Goal: Task Accomplishment & Management: Use online tool/utility

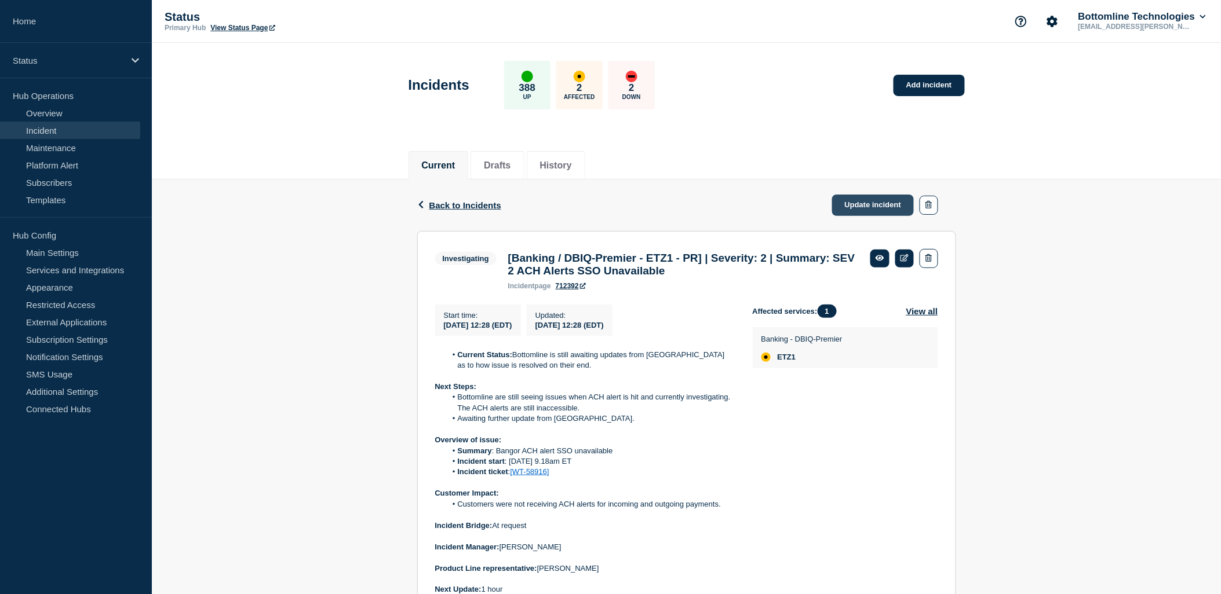
click at [878, 206] on link "Update incident" at bounding box center [873, 205] width 82 height 21
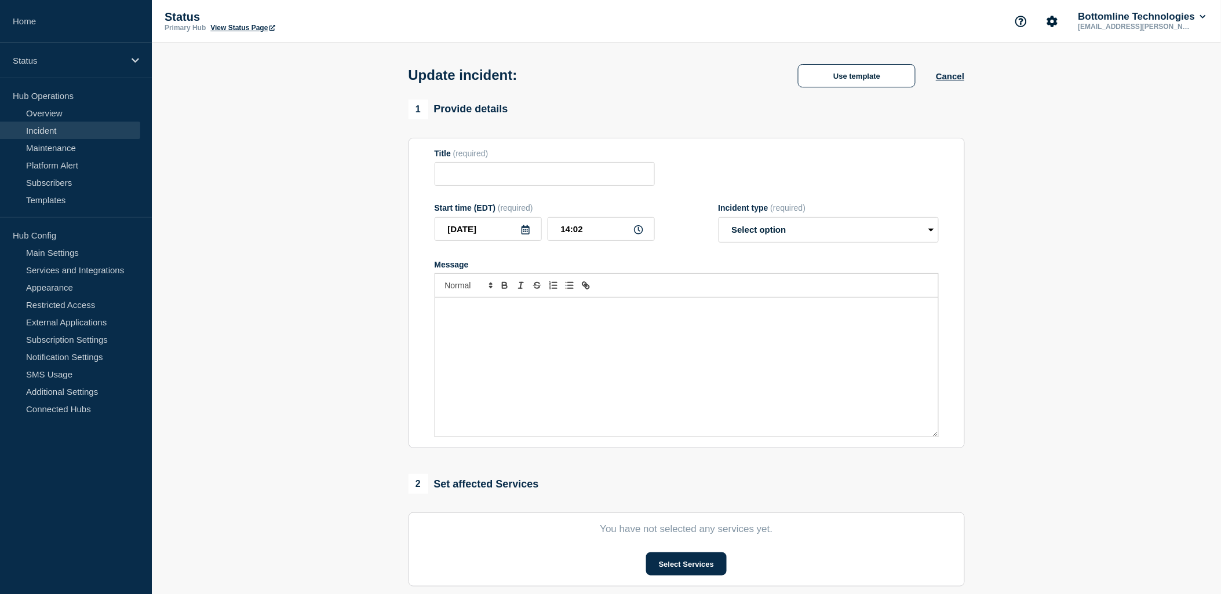
type input "[Banking / DBIQ-Premier - ETZ1 - PR] | Severity: 2 | Summary: SEV 2 ACH Alerts …"
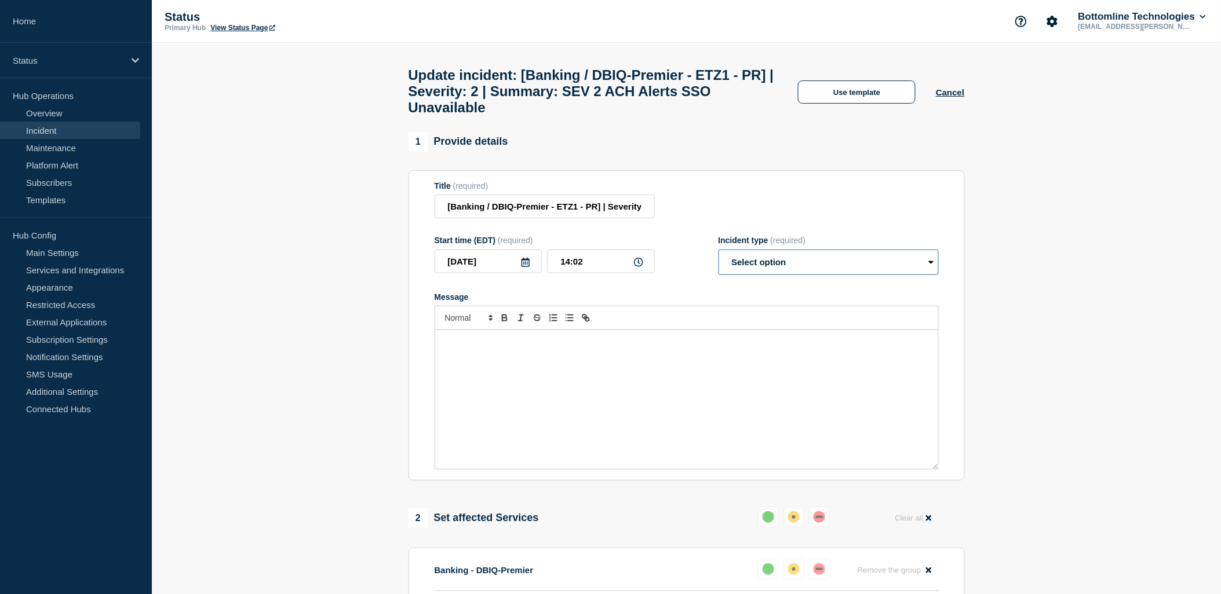
click at [833, 275] on select "Select option Investigating Identified Monitoring Resolved" at bounding box center [828, 262] width 220 height 25
select select "investigating"
click at [718, 260] on select "Select option Investigating Identified Monitoring Resolved" at bounding box center [828, 262] width 220 height 25
click at [889, 100] on button "Use template" at bounding box center [857, 92] width 118 height 23
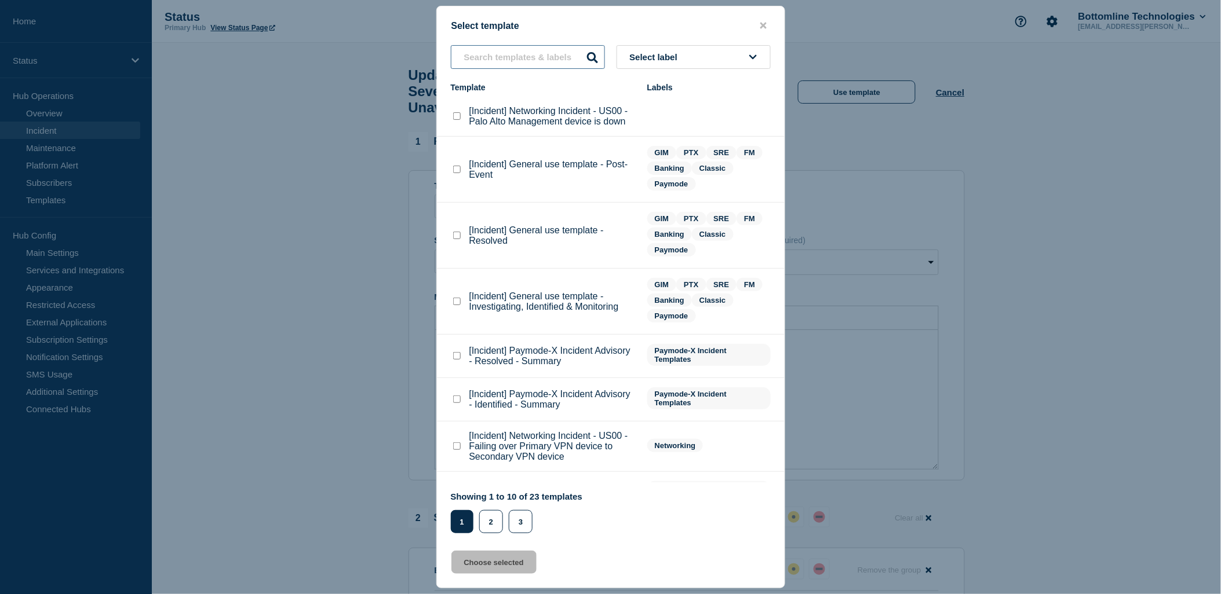
click at [508, 60] on input "text" at bounding box center [528, 57] width 154 height 24
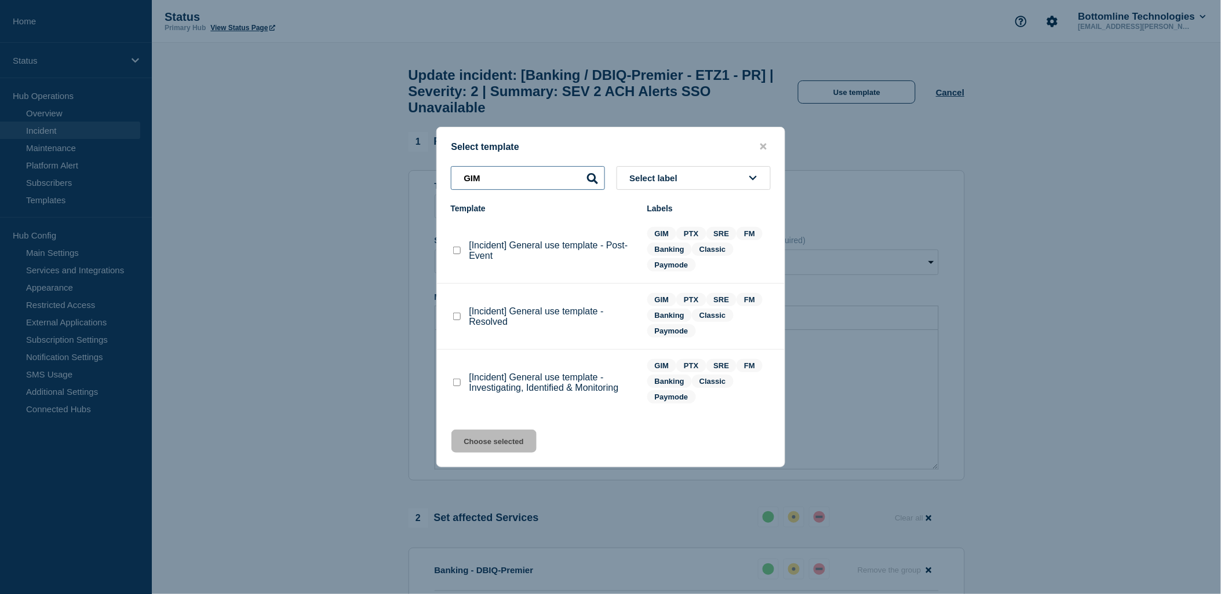
type input "GIM"
click at [455, 386] on checkbox"] "[Incident] General use template - Investigating, Identified & Monitoring checkb…" at bounding box center [457, 383] width 8 height 8
checkbox checkbox"] "true"
click at [495, 438] on button "Choose selected" at bounding box center [493, 441] width 85 height 23
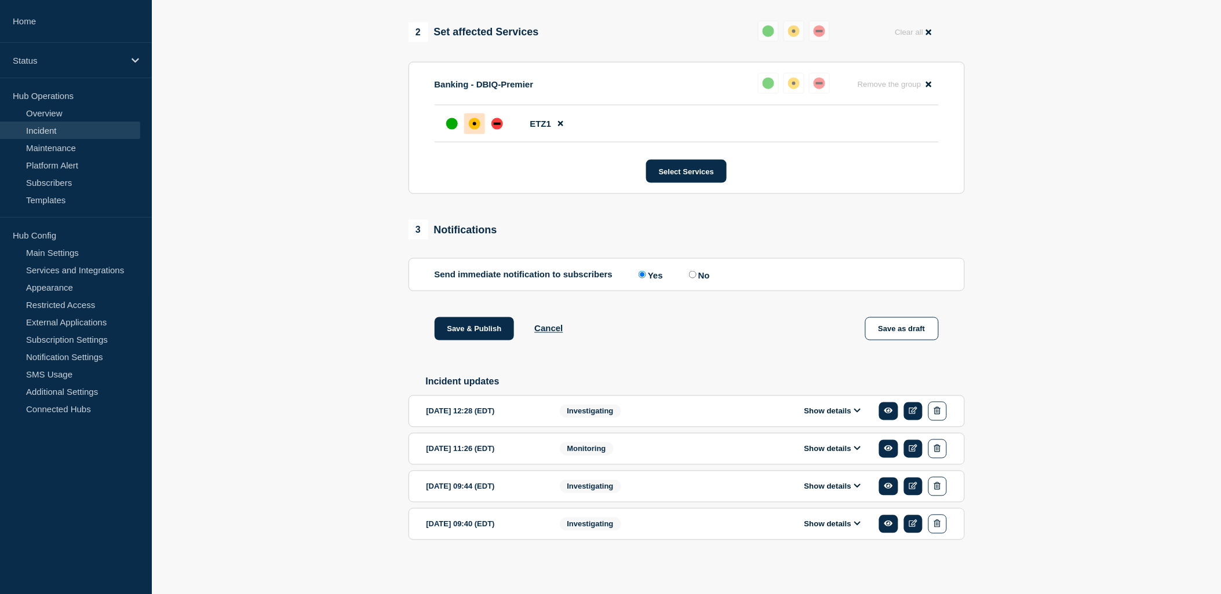
scroll to position [499, 0]
click at [848, 412] on button "Show details" at bounding box center [833, 412] width 64 height 10
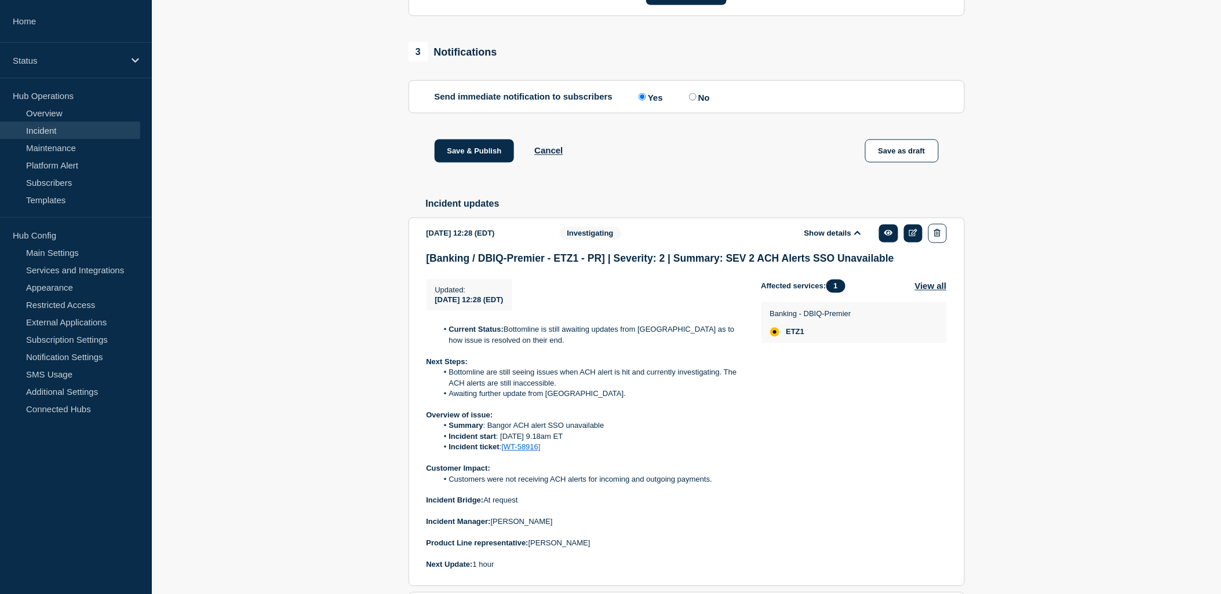
scroll to position [821, 0]
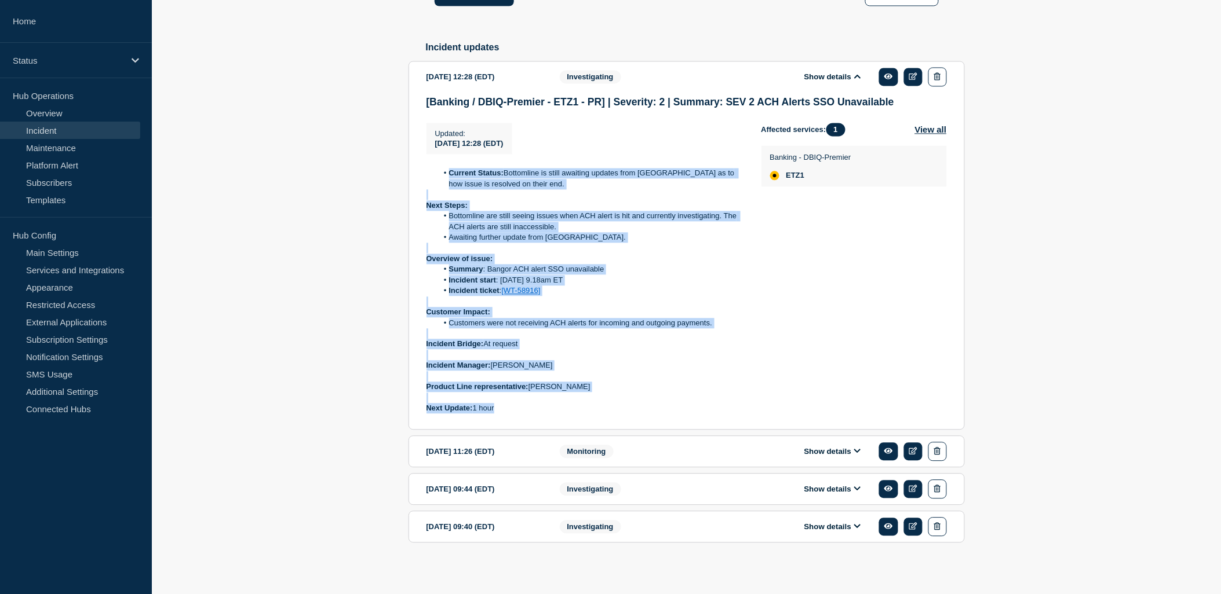
drag, startPoint x: 438, startPoint y: 187, endPoint x: 629, endPoint y: 436, distance: 313.7
click at [629, 423] on div "[Banking / DBIQ-Premier - ETZ1 - PR] | Severity: 2 | Summary: SEV 2 ACH Alerts …" at bounding box center [686, 259] width 520 height 327
copy div "Current Status: Bottomline is still awaiting updates from [GEOGRAPHIC_DATA] as …"
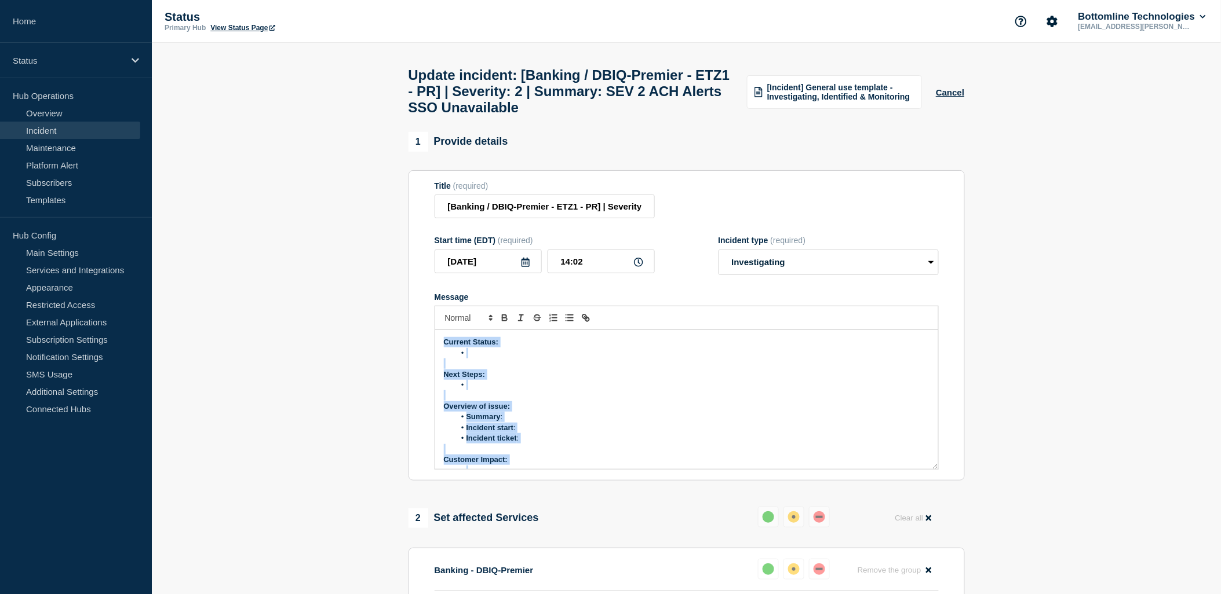
scroll to position [99, 0]
drag, startPoint x: 442, startPoint y: 350, endPoint x: 656, endPoint y: 501, distance: 262.0
paste div "Message"
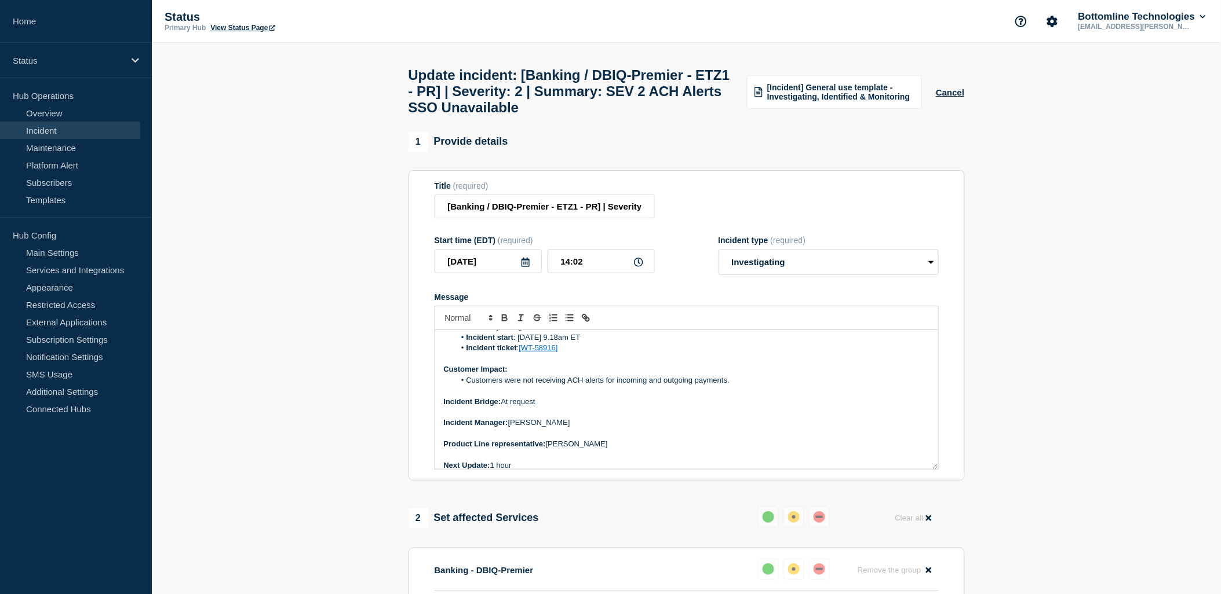
click at [546, 471] on p "Next Update: 1 hour" at bounding box center [687, 466] width 486 height 10
click at [504, 321] on icon "Toggle bold text" at bounding box center [504, 319] width 5 height 3
drag, startPoint x: 509, startPoint y: 429, endPoint x: 577, endPoint y: 429, distance: 68.4
click at [577, 428] on p "Incident Manager: [PERSON_NAME]" at bounding box center [687, 423] width 486 height 10
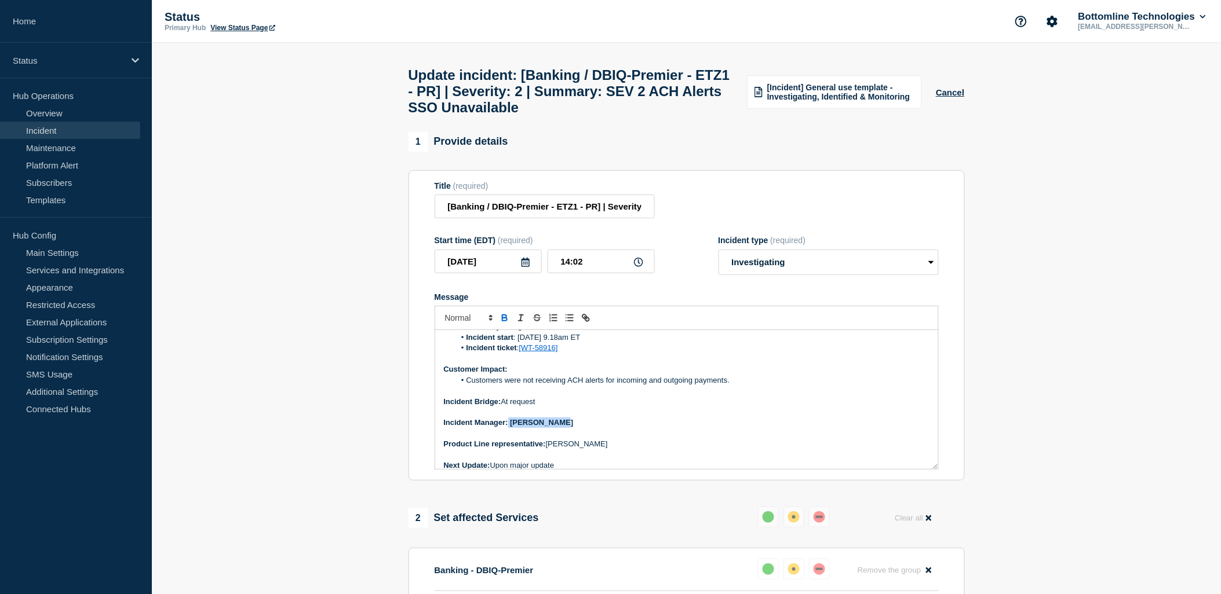
click at [507, 323] on icon "Toggle bold text" at bounding box center [504, 318] width 10 height 10
click at [729, 406] on p "Incident Bridge: At request" at bounding box center [687, 402] width 486 height 10
click at [505, 321] on icon "Toggle bold text" at bounding box center [504, 319] width 5 height 3
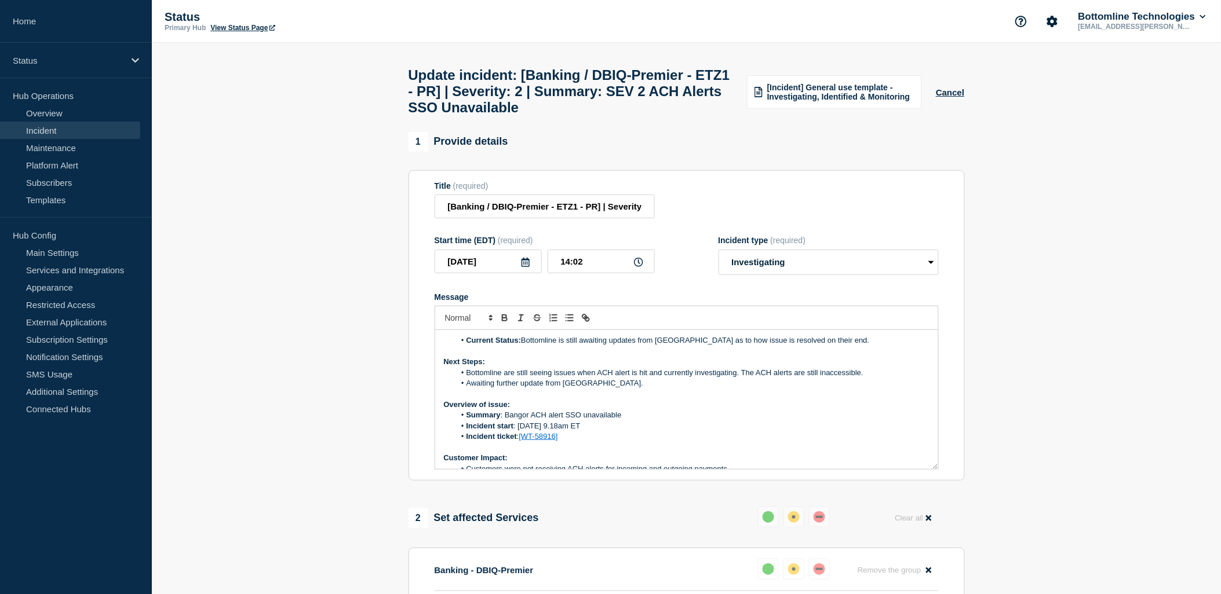
scroll to position [0, 0]
click at [512, 380] on li "Bottomline are still seeing issues when ACH alert is hit and currently investig…" at bounding box center [692, 375] width 475 height 10
drag, startPoint x: 560, startPoint y: 352, endPoint x: 826, endPoint y: 352, distance: 265.9
click at [826, 348] on li "Current Status: Bottomline is still awaiting updates from [GEOGRAPHIC_DATA] as …" at bounding box center [692, 342] width 475 height 10
click at [616, 379] on li "Bottomline is still seeing issues with SSO and currently investigating. The ACH…" at bounding box center [692, 375] width 475 height 10
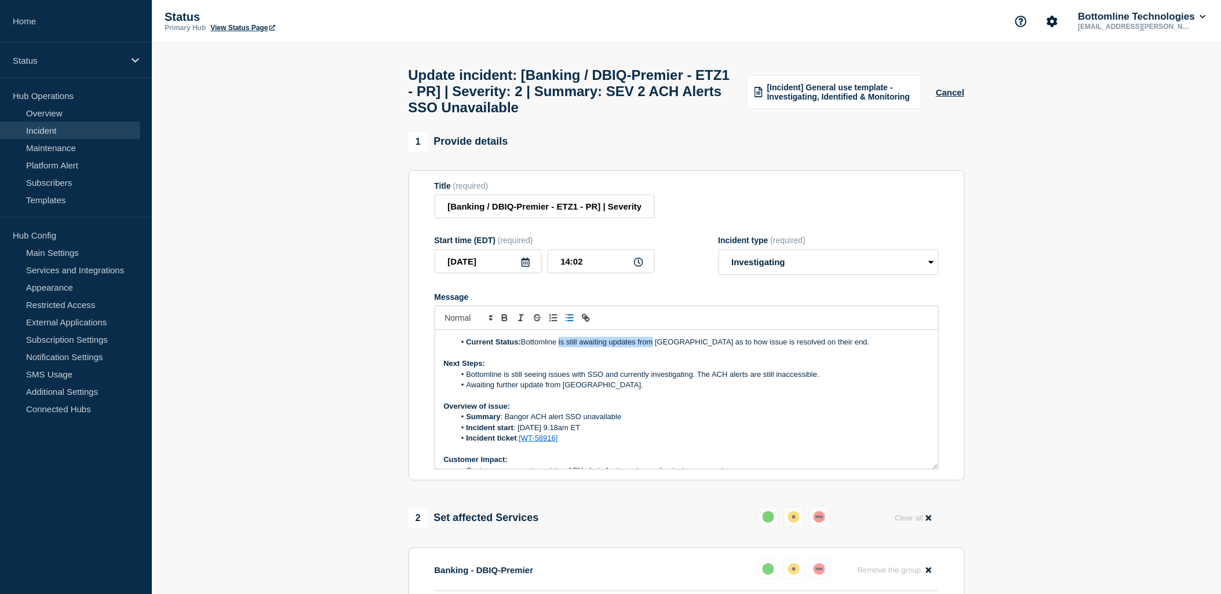
drag, startPoint x: 655, startPoint y: 352, endPoint x: 560, endPoint y: 354, distance: 95.6
click at [560, 348] on li "Current Status: Bottomline is still awaiting updates from [GEOGRAPHIC_DATA] as …" at bounding box center [692, 342] width 475 height 10
click at [541, 391] on li "Awaiting further update from [GEOGRAPHIC_DATA]." at bounding box center [692, 385] width 475 height 10
click at [542, 391] on li "Awaiting further update from [GEOGRAPHIC_DATA]." at bounding box center [692, 385] width 475 height 10
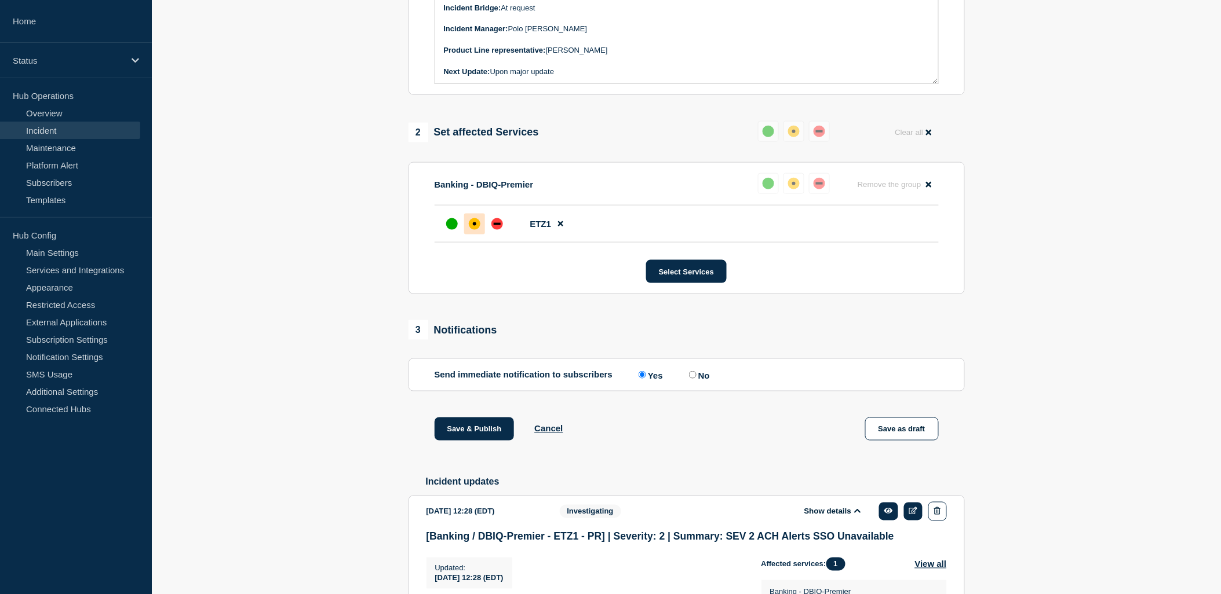
scroll to position [99, 0]
click at [584, 76] on p "Next Update: Upon major update" at bounding box center [687, 71] width 486 height 10
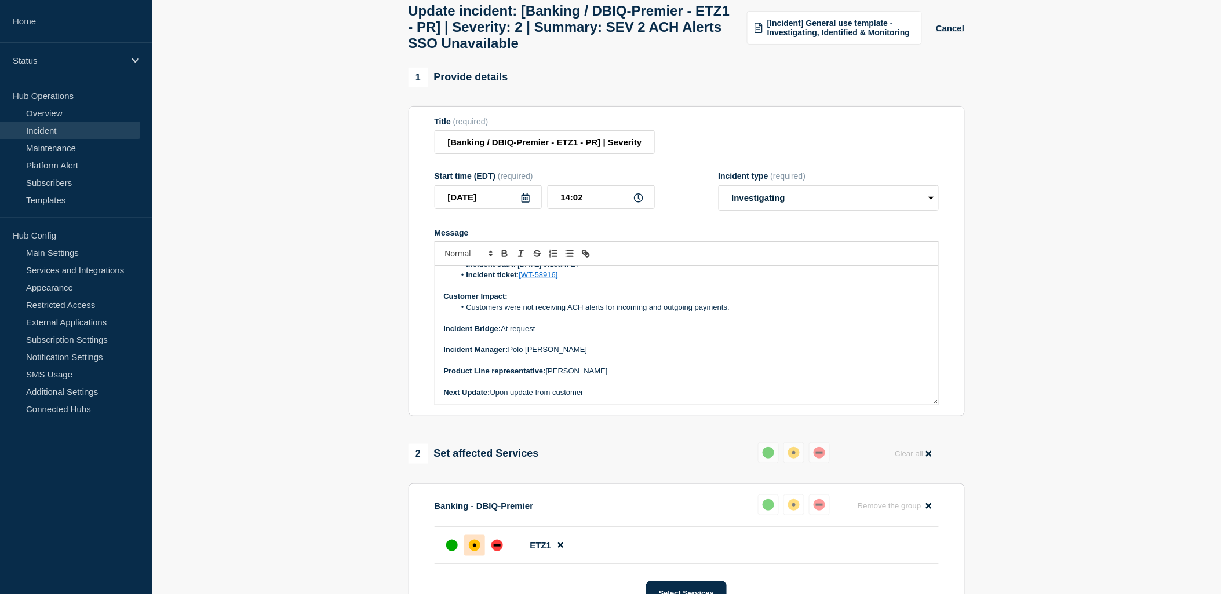
scroll to position [0, 0]
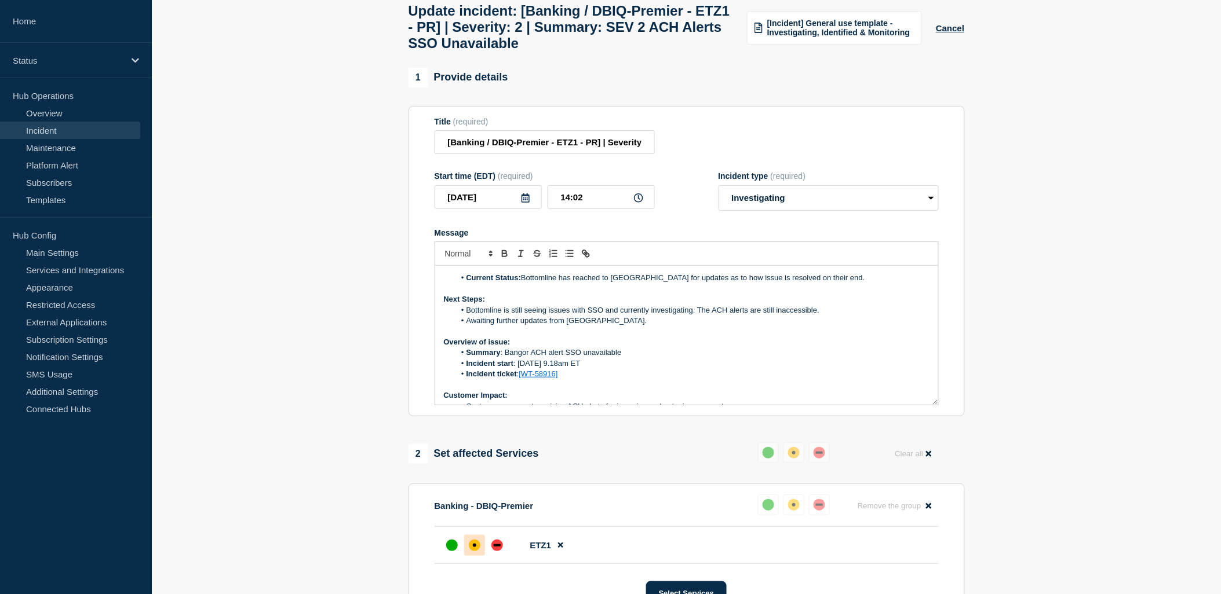
click at [739, 283] on li "Current Status: Bottomline has reached to [GEOGRAPHIC_DATA] for updates as to h…" at bounding box center [692, 278] width 475 height 10
click at [830, 379] on li "Incident ticket : [WT-58916]" at bounding box center [692, 374] width 475 height 10
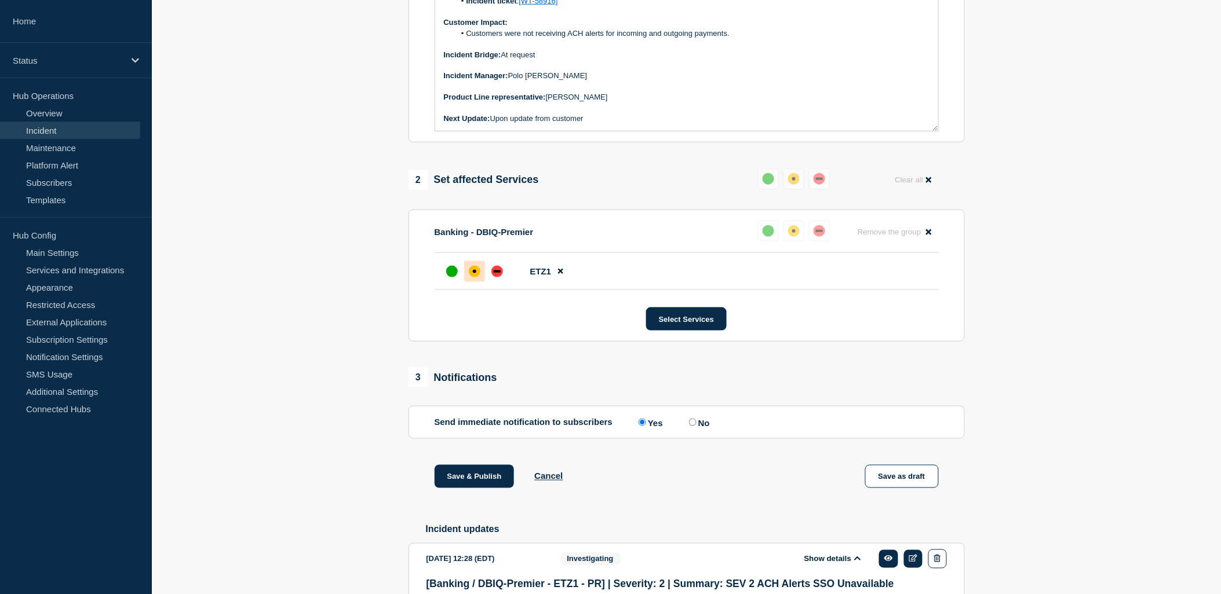
scroll to position [452, 0]
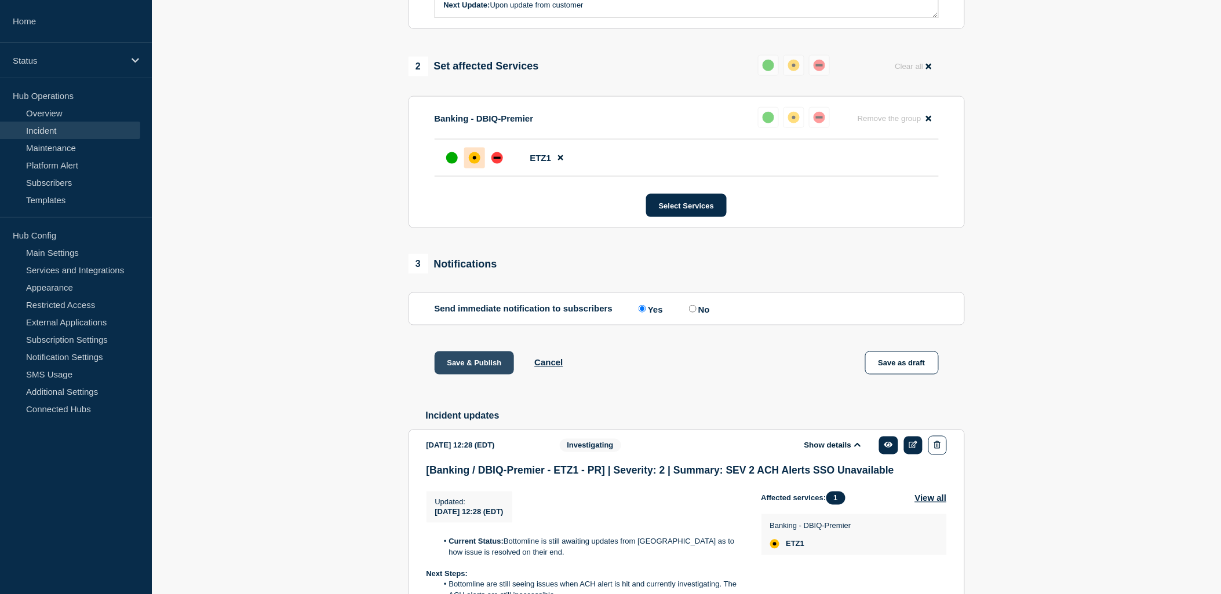
click at [483, 375] on button "Save & Publish" at bounding box center [475, 363] width 80 height 23
